Goal: Task Accomplishment & Management: Complete application form

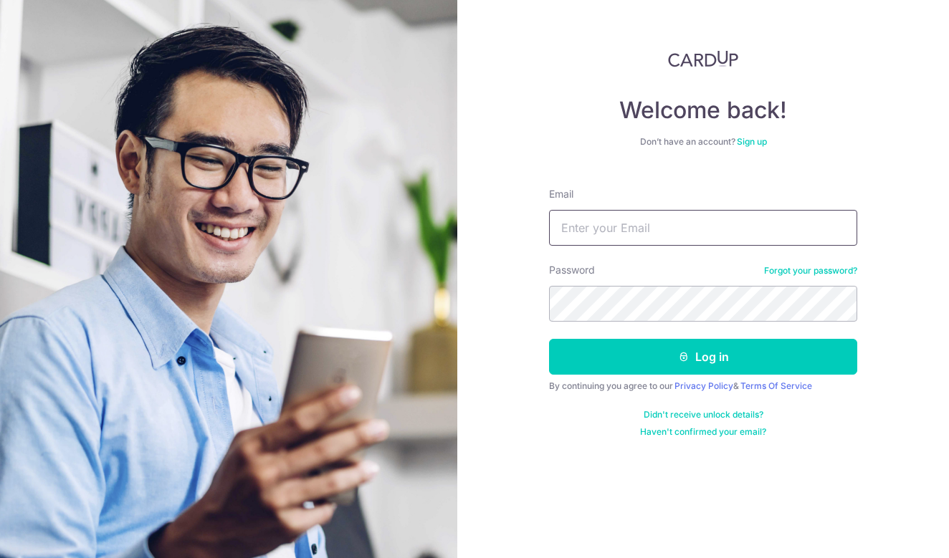
type input "syira_98@hotmail.com"
click at [703, 357] on button "Log in" at bounding box center [703, 357] width 308 height 36
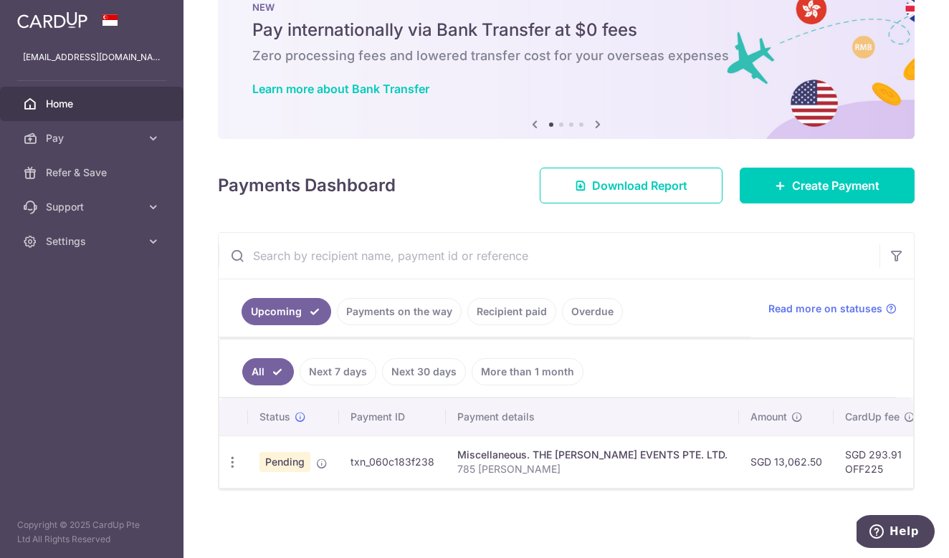
click at [297, 466] on span "Pending" at bounding box center [285, 462] width 51 height 20
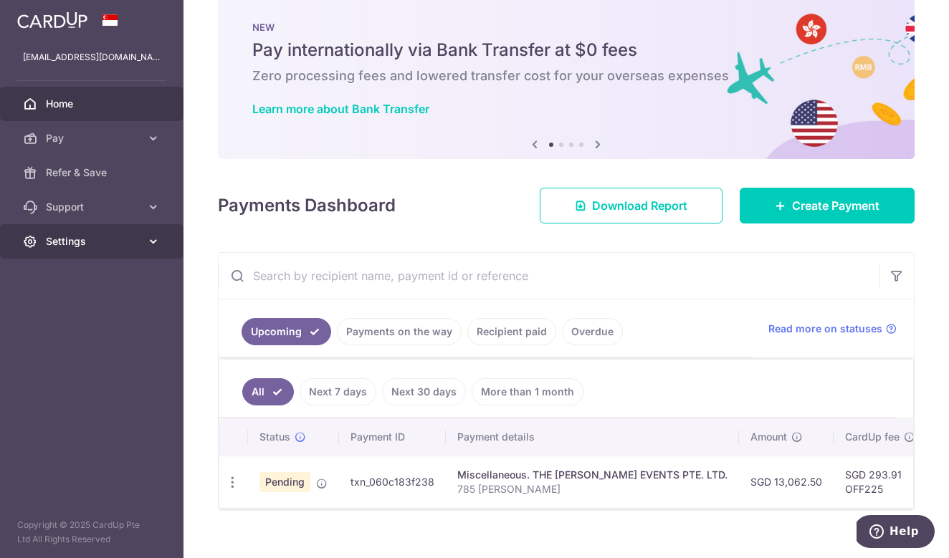
click at [108, 251] on link "Settings" at bounding box center [92, 241] width 184 height 34
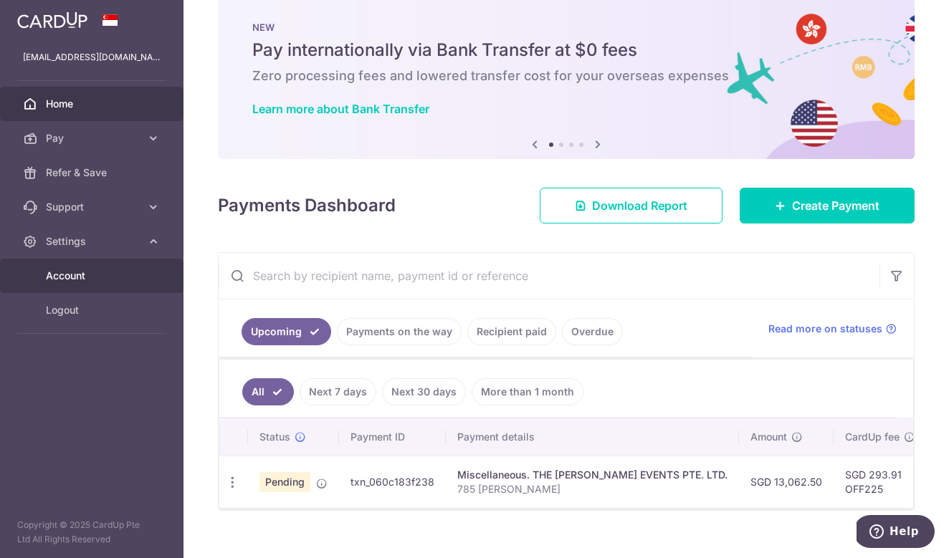
click at [94, 277] on span "Account" at bounding box center [93, 276] width 95 height 14
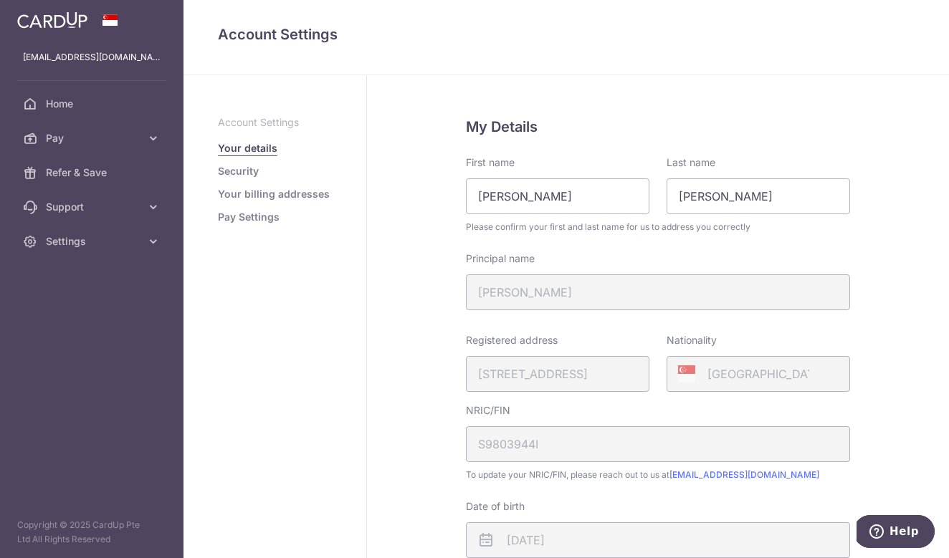
click at [246, 182] on ul "Account Settings Your details Security Your billing addresses Pay Settings" at bounding box center [275, 169] width 114 height 109
click at [246, 180] on ul "Account Settings Your details Security Your billing addresses Pay Settings" at bounding box center [275, 169] width 114 height 109
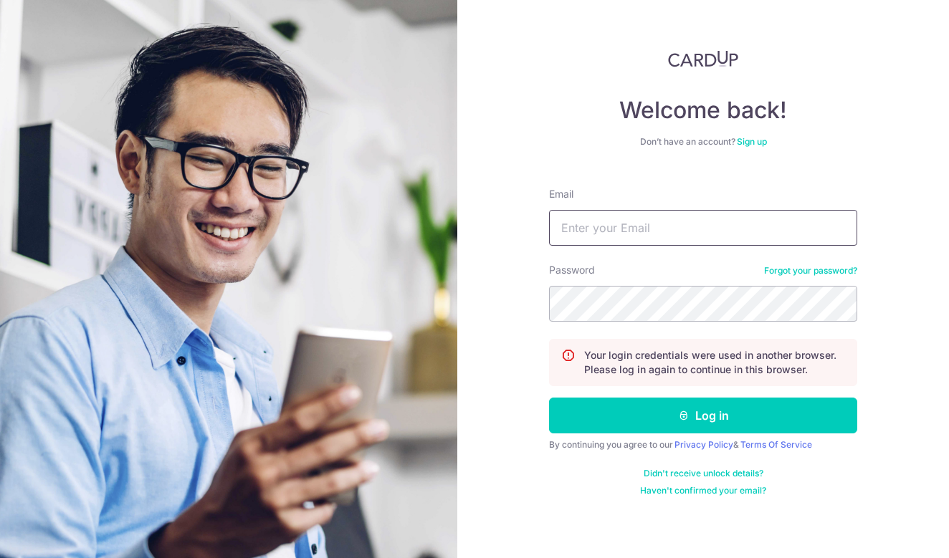
type input "syira_98@hotmail.com"
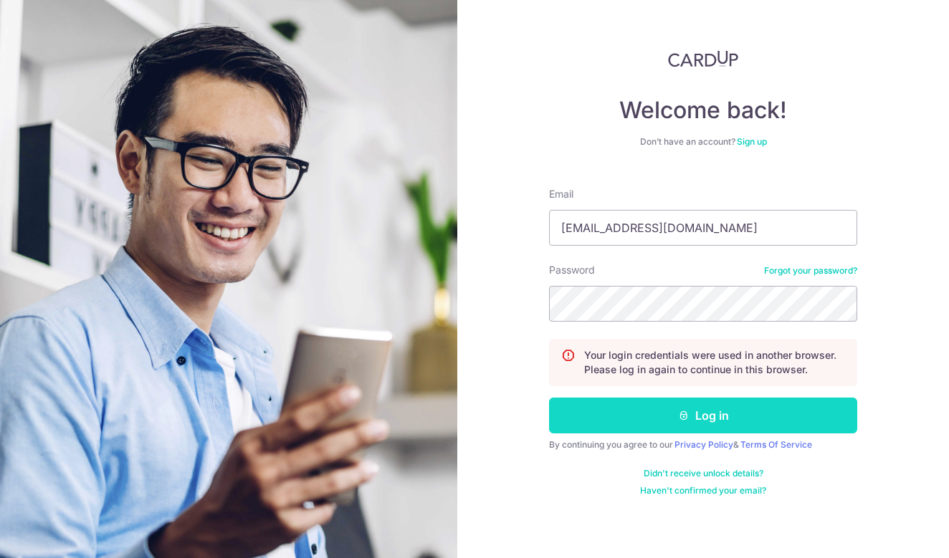
click at [702, 420] on button "Log in" at bounding box center [703, 416] width 308 height 36
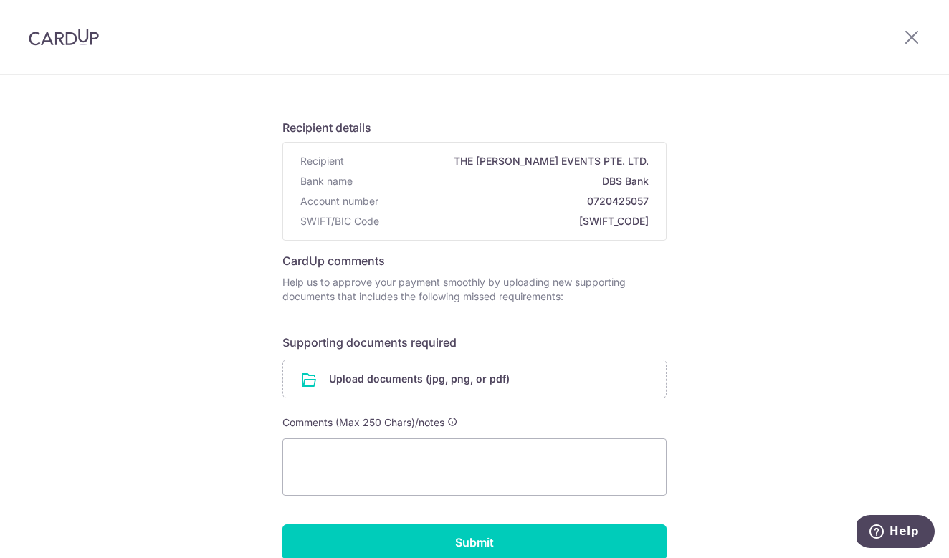
scroll to position [74, 0]
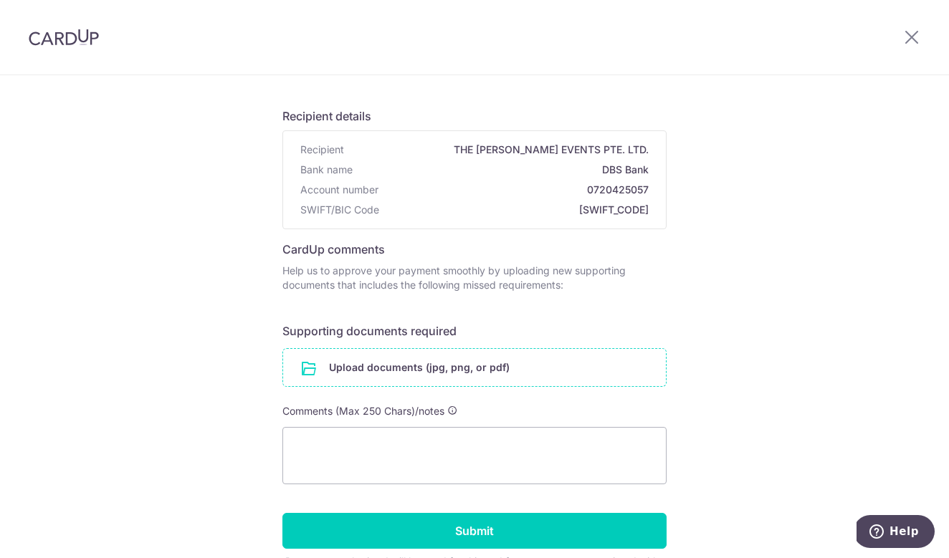
click at [428, 371] on input "file" at bounding box center [474, 367] width 383 height 37
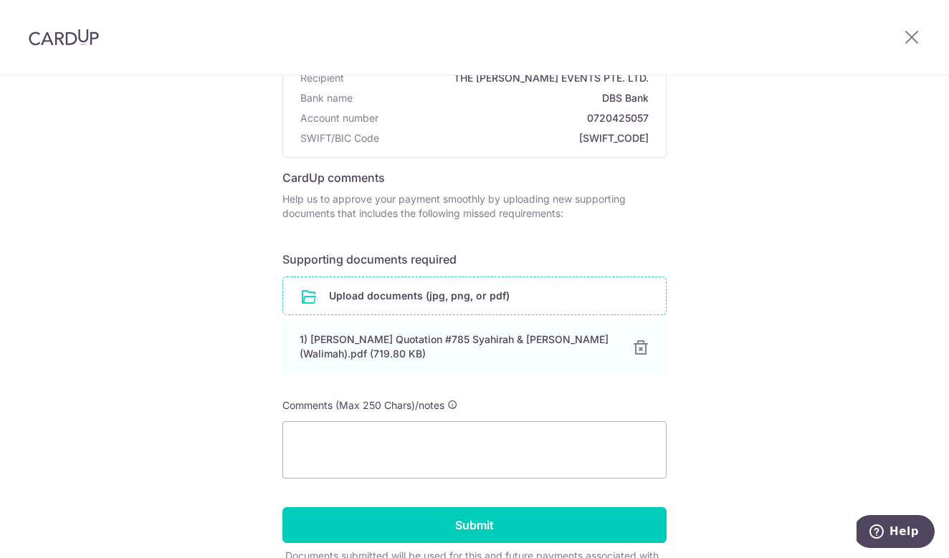
scroll to position [148, 0]
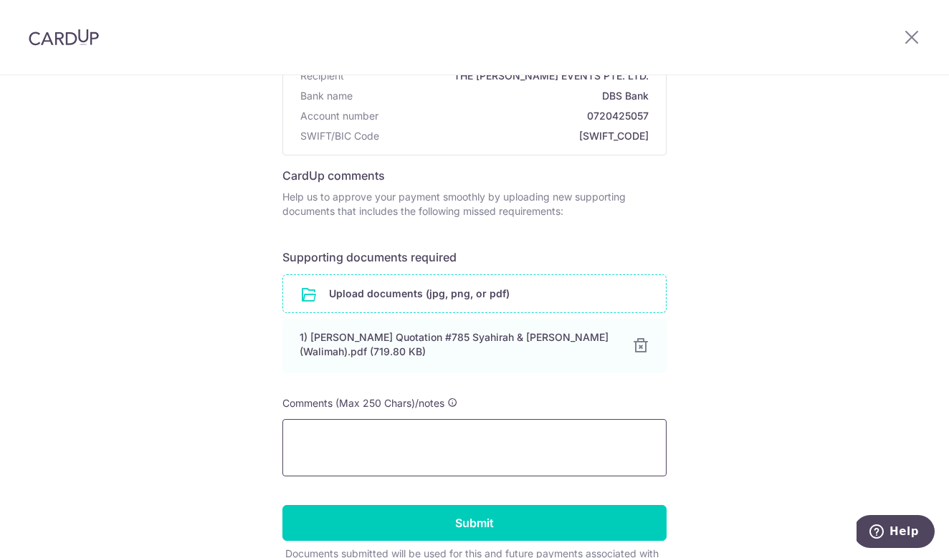
click at [483, 431] on textarea at bounding box center [474, 447] width 384 height 57
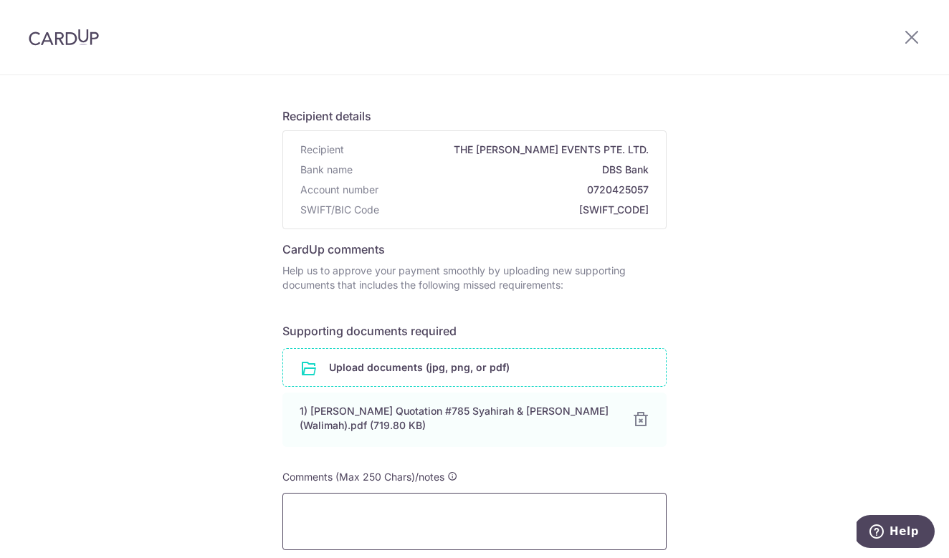
scroll to position [75, 0]
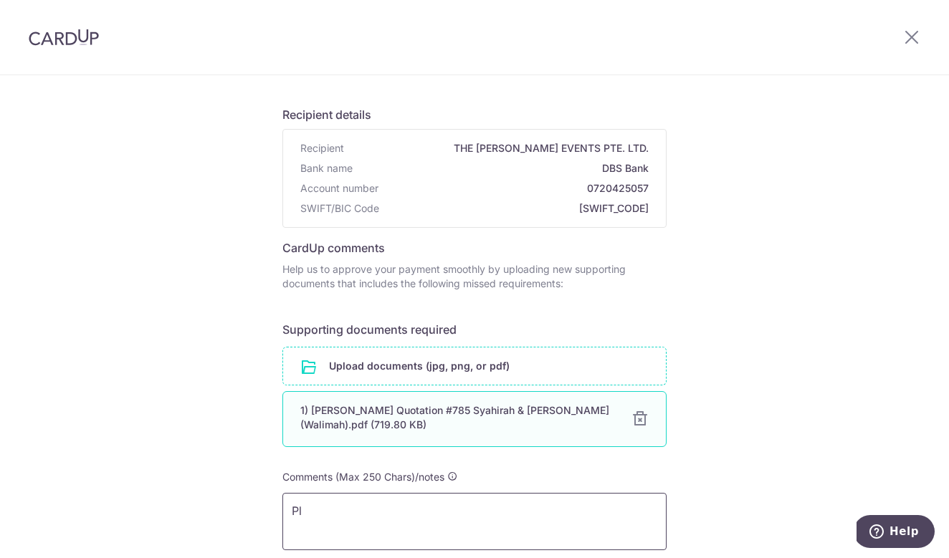
type textarea "P"
type textarea "p"
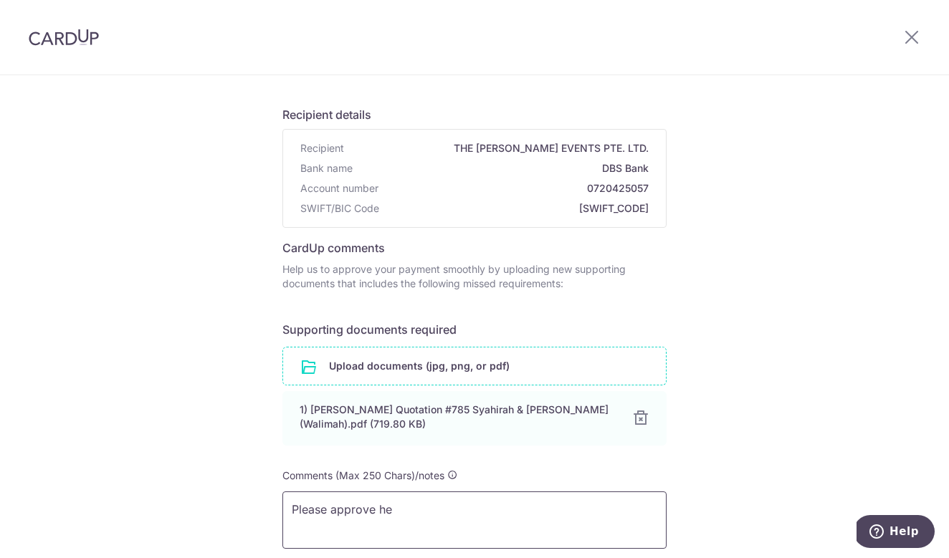
drag, startPoint x: 414, startPoint y: 520, endPoint x: 404, endPoint y: 510, distance: 14.2
click at [414, 520] on textarea "Please approve he" at bounding box center [474, 520] width 384 height 57
drag, startPoint x: 430, startPoint y: 505, endPoint x: 189, endPoint y: 498, distance: 241.7
click at [189, 498] on div "Help us verify your payment Recipient details Recipient THE LUNA EVENTS PTE. LT…" at bounding box center [474, 357] width 949 height 715
type textarea "n"
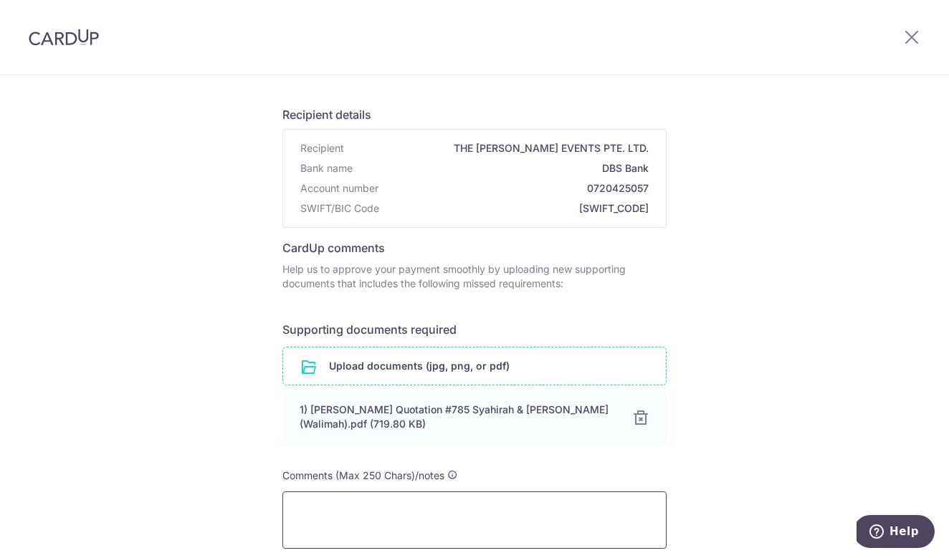
type textarea "H"
paste textarea "$13,062.50"
drag, startPoint x: 492, startPoint y: 512, endPoint x: 647, endPoint y: 509, distance: 154.9
click at [647, 509] on textarea "$13,062.50 for the second payment of as stated in the invoice." at bounding box center [474, 520] width 384 height 57
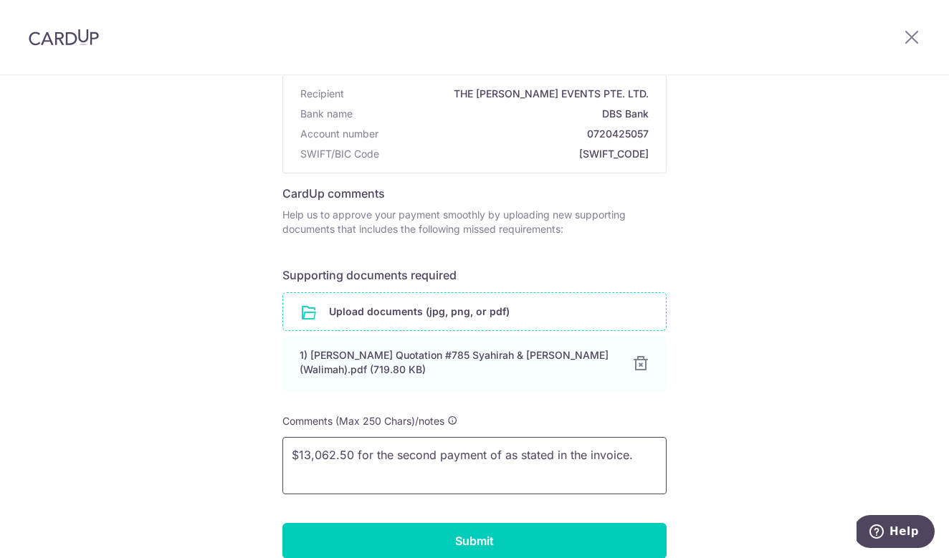
scroll to position [134, 0]
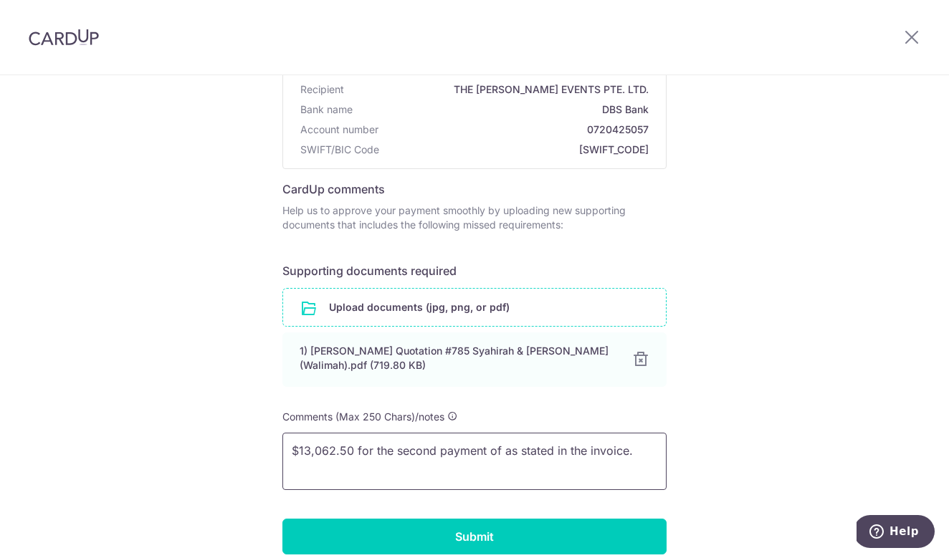
click at [615, 466] on textarea "$13,062.50 for the second payment of as stated in the invoice." at bounding box center [474, 461] width 384 height 57
click at [614, 455] on textarea "$13,062.50 for the second payment of as stated in the invoice." at bounding box center [474, 461] width 384 height 57
click at [487, 453] on textarea "$13,062.50 for the second payment of as stated in the quotation." at bounding box center [474, 461] width 384 height 57
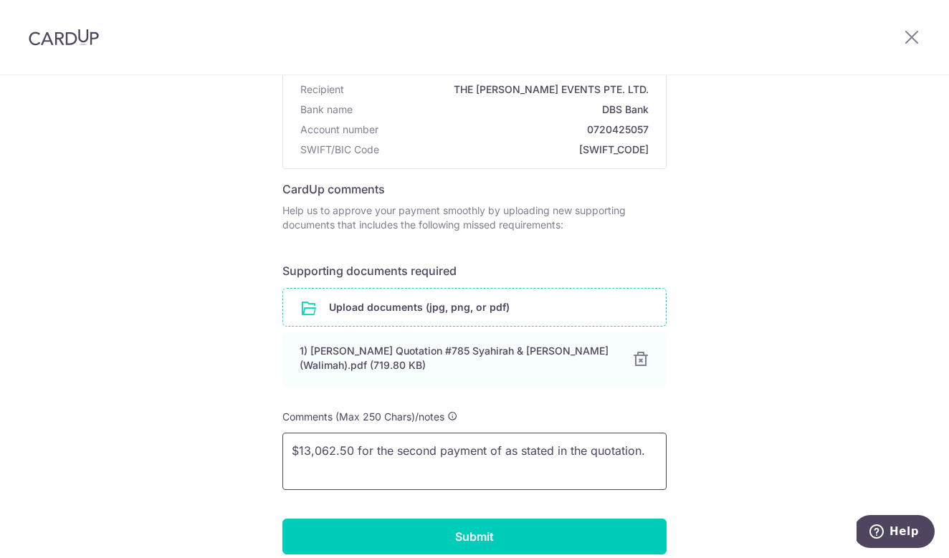
drag, startPoint x: 487, startPoint y: 453, endPoint x: 503, endPoint y: 452, distance: 15.1
click at [503, 452] on textarea "$13,062.50 for the second payment of as stated in the quotation." at bounding box center [474, 461] width 384 height 57
click at [485, 457] on textarea "$13,062.50 for the second payment as stated in the quotation." at bounding box center [474, 461] width 384 height 57
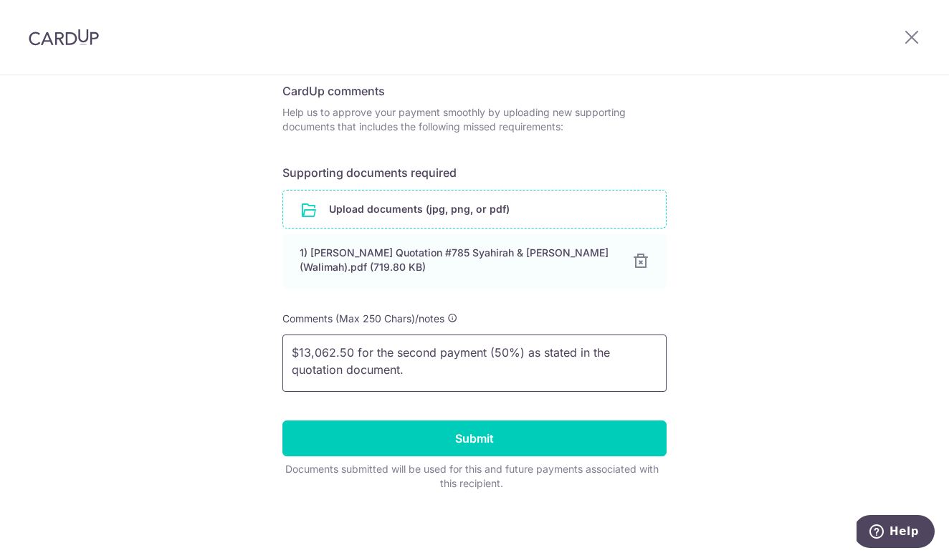
scroll to position [232, 0]
type textarea "$13,062.50 for the second payment (50%) as stated in the quotation document."
click at [495, 419] on form "Recipient details Recipient THE LUNA EVENTS PTE. LTD. Bank name DBS Bank Accoun…" at bounding box center [474, 214] width 384 height 553
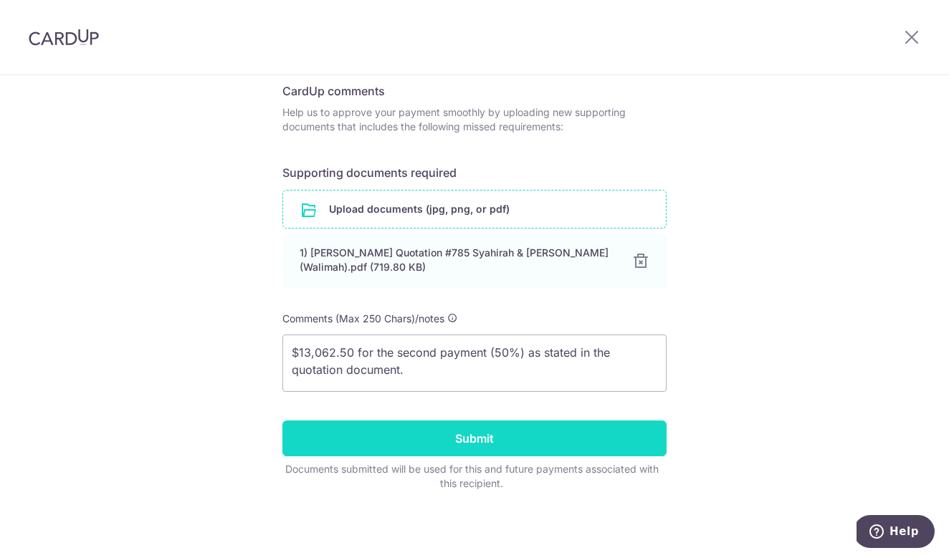
click at [505, 432] on input "Submit" at bounding box center [474, 439] width 384 height 36
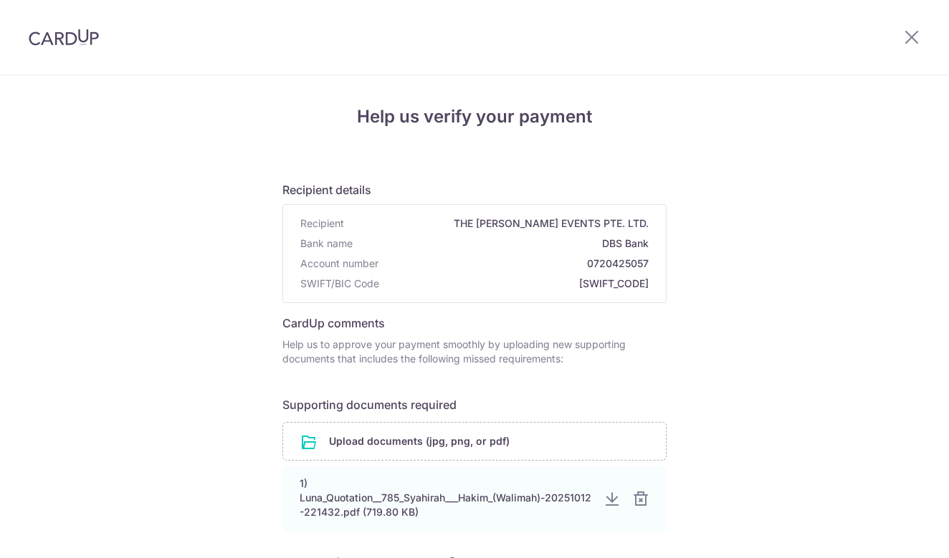
scroll to position [186, 0]
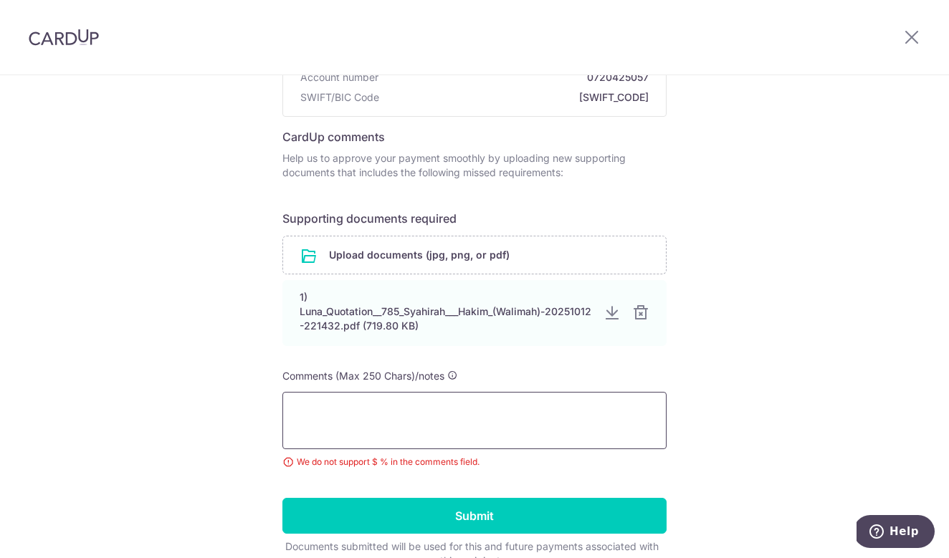
click at [492, 408] on textarea at bounding box center [474, 420] width 384 height 57
paste textarea "$13,062.50"
click at [301, 412] on textarea "$13,062.50" at bounding box center [474, 420] width 384 height 57
click at [396, 401] on textarea "13,062.50" at bounding box center [474, 420] width 384 height 57
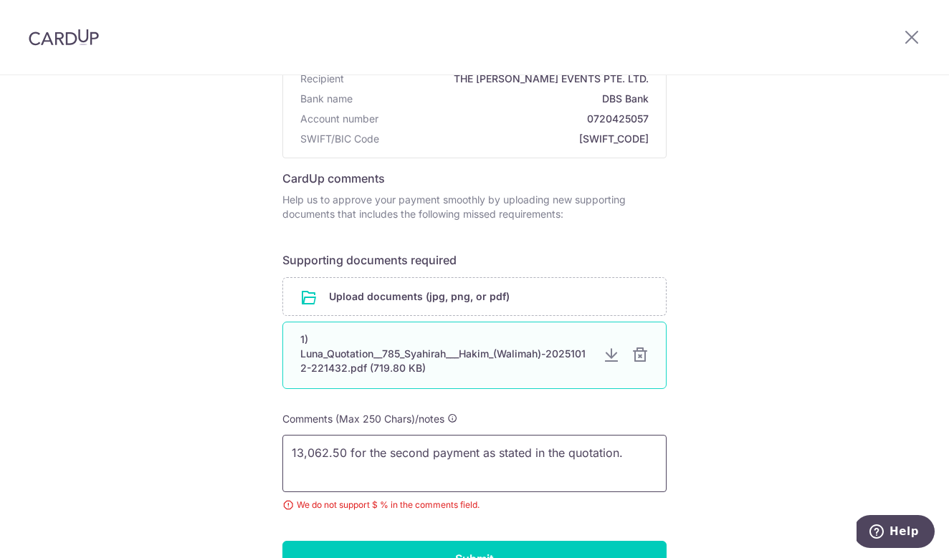
scroll to position [151, 0]
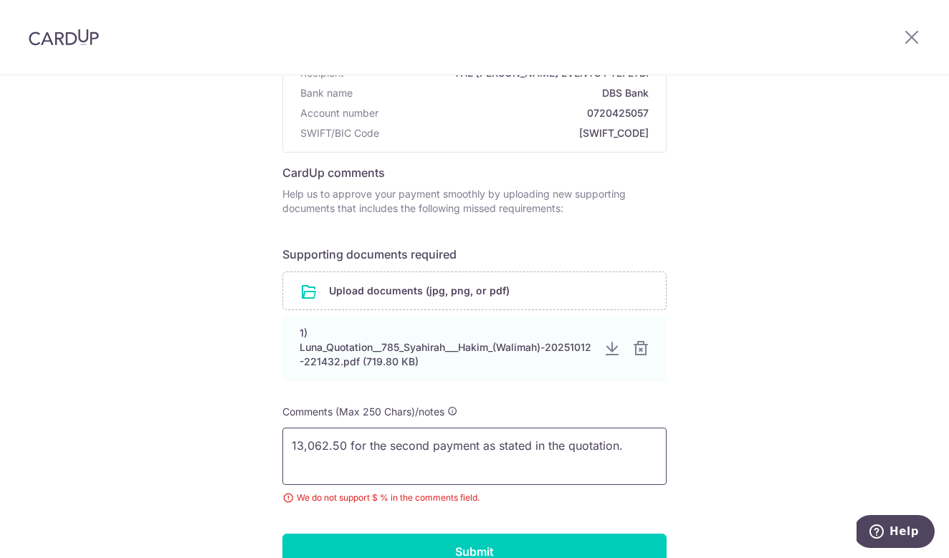
type textarea "13,062.50 for the second payment as stated in the quotation."
click at [632, 449] on textarea "13,062.50 for the second payment as stated in the quotation." at bounding box center [474, 456] width 384 height 57
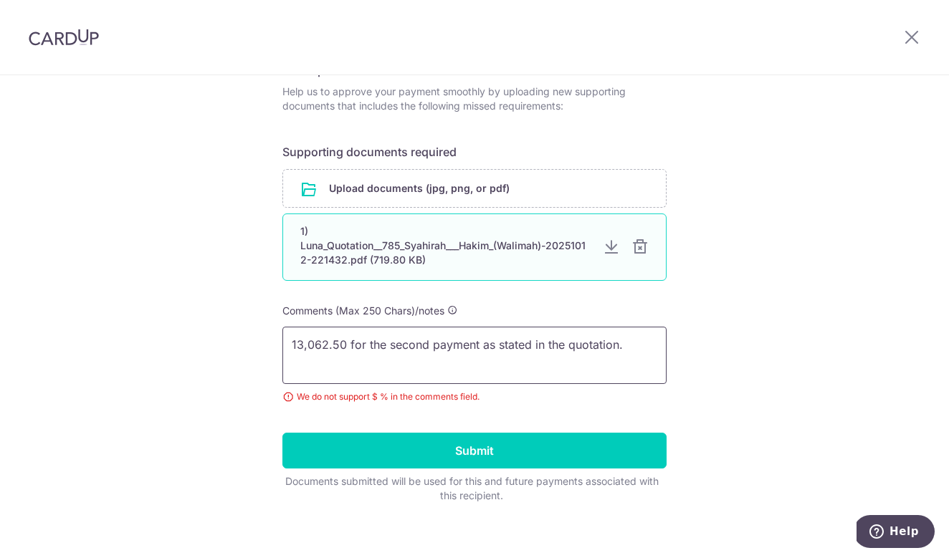
scroll to position [260, 0]
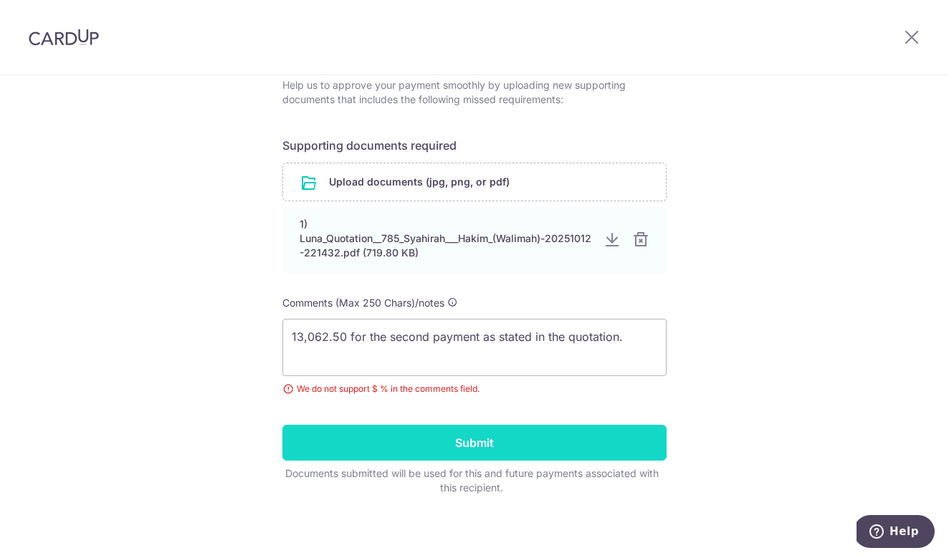
click at [578, 440] on input "Submit" at bounding box center [474, 443] width 384 height 36
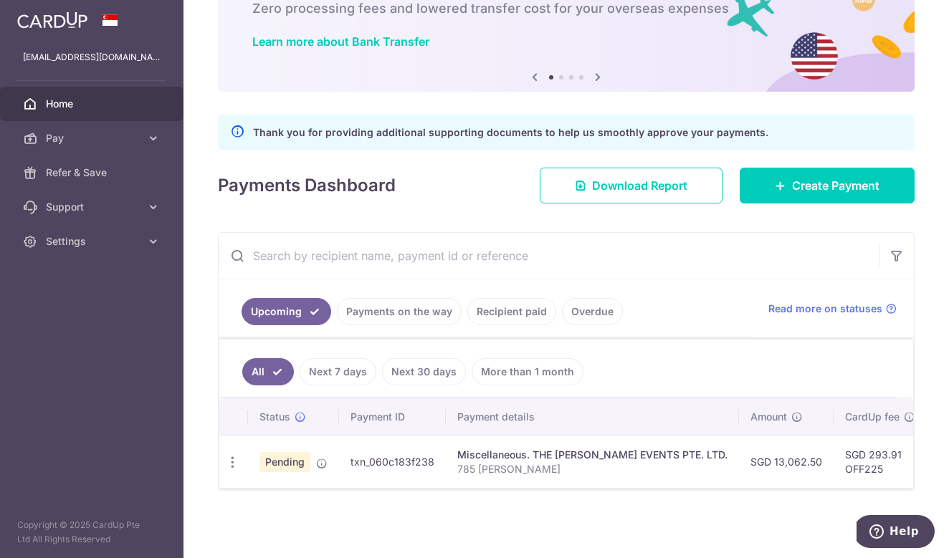
click at [315, 461] on td "Pending" at bounding box center [293, 462] width 91 height 52
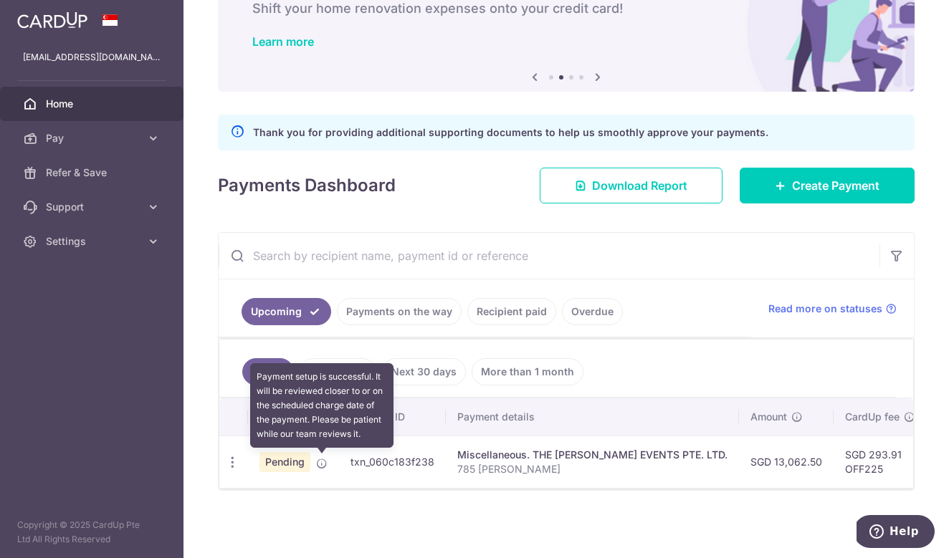
click at [317, 461] on icon at bounding box center [321, 463] width 11 height 11
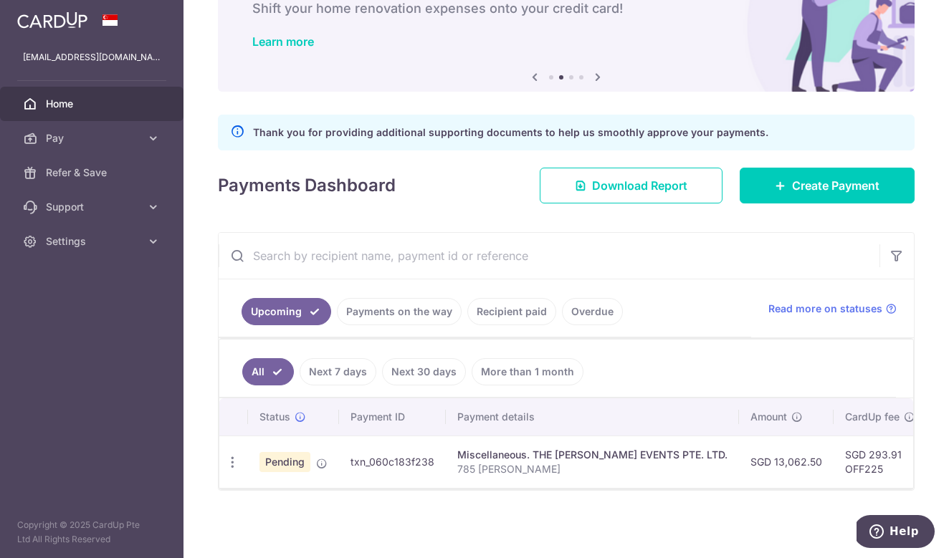
click at [285, 464] on span "Pending" at bounding box center [285, 462] width 51 height 20
click at [235, 462] on icon "button" at bounding box center [232, 462] width 15 height 15
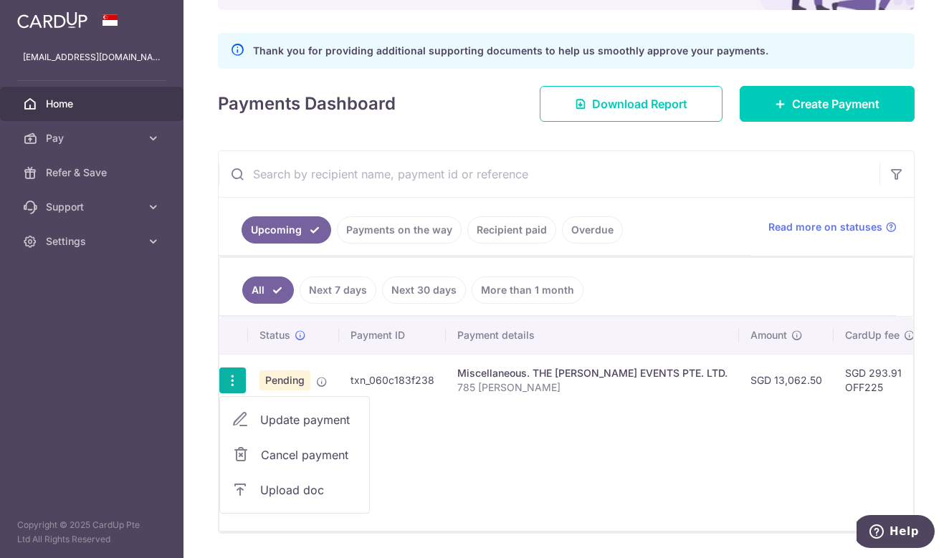
scroll to position [174, 0]
click at [324, 485] on span "Upload doc" at bounding box center [308, 489] width 97 height 17
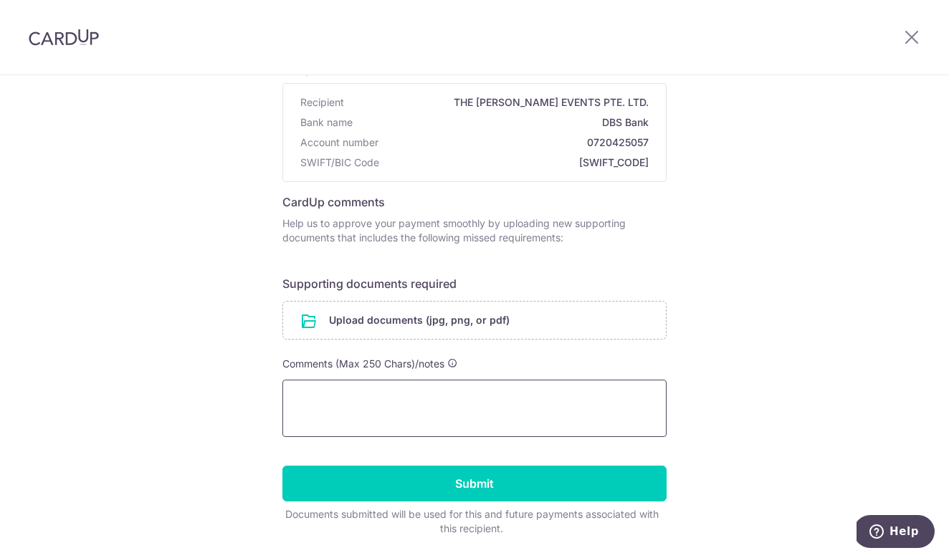
scroll to position [128, 0]
